Goal: Navigation & Orientation: Find specific page/section

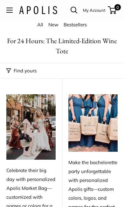
click at [24, 72] on button "Find yours" at bounding box center [21, 70] width 30 height 9
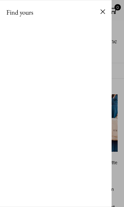
click at [85, 95] on div "Find yours hide info" at bounding box center [55, 103] width 111 height 207
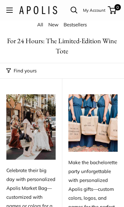
click at [65, 41] on h1 "For 24 Hours: The Limited-Edition Wine Tote" at bounding box center [61, 46] width 111 height 20
click at [14, 69] on button "Find yours" at bounding box center [21, 70] width 30 height 9
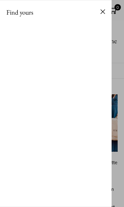
click at [103, 13] on button at bounding box center [102, 11] width 5 height 9
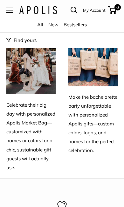
click at [11, 10] on button "Open menu" at bounding box center [9, 10] width 6 height 5
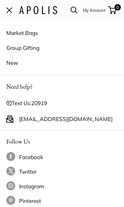
click at [35, 35] on link "Market Bags" at bounding box center [61, 32] width 111 height 15
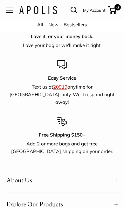
scroll to position [1379, 0]
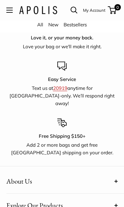
click at [13, 8] on button "Open menu" at bounding box center [9, 10] width 6 height 5
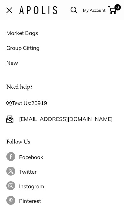
click at [29, 33] on link "Market Bags" at bounding box center [61, 32] width 111 height 15
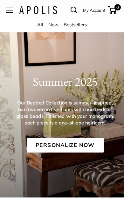
click at [63, 141] on link "Personalize Now" at bounding box center [65, 145] width 77 height 15
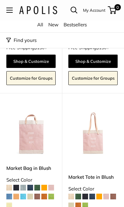
scroll to position [552, 0]
